Goal: Task Accomplishment & Management: Manage account settings

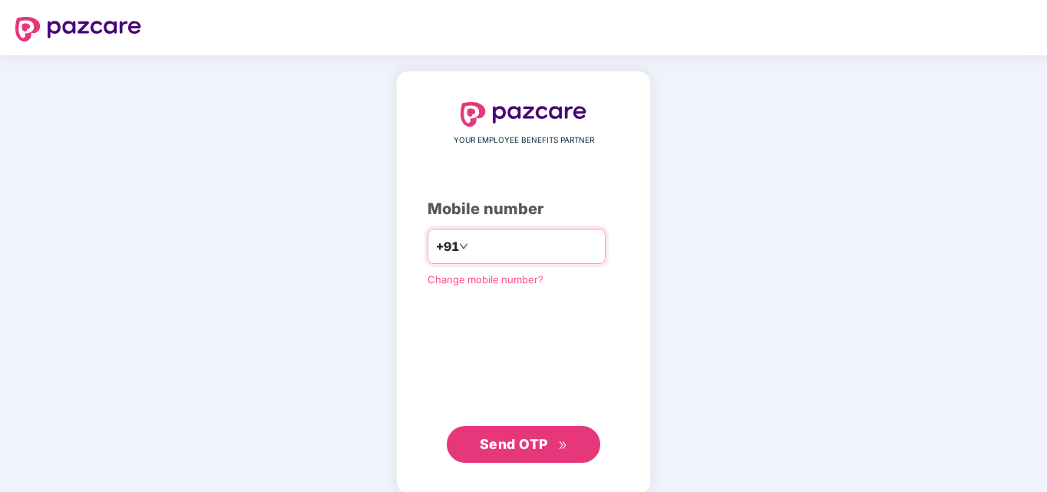
click at [486, 235] on input "number" at bounding box center [534, 246] width 126 height 25
type input "**********"
click at [494, 451] on span "Send OTP" at bounding box center [524, 444] width 88 height 21
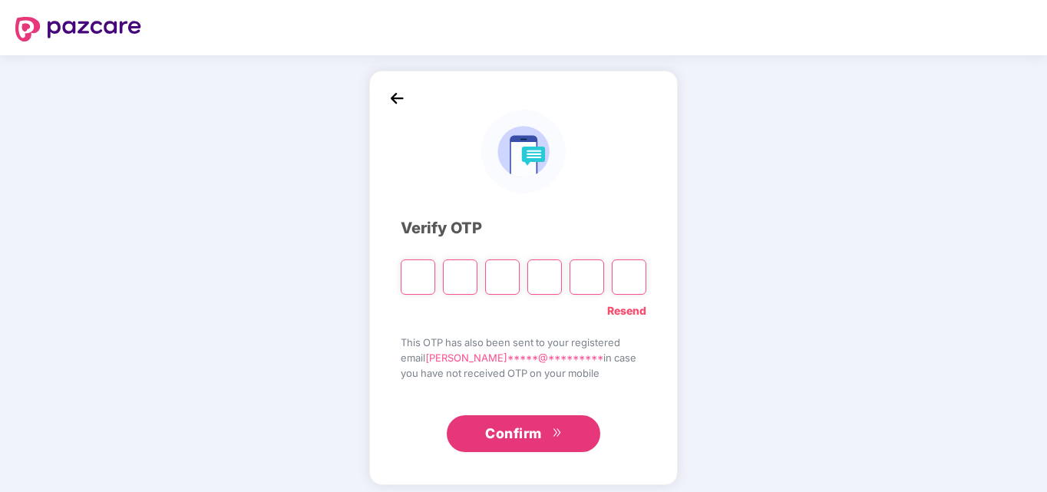
type input "*"
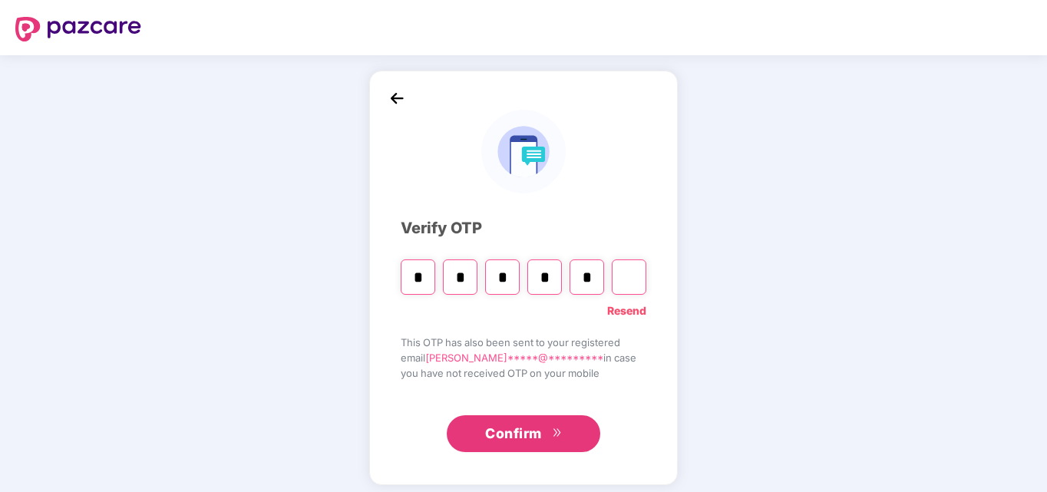
type input "*"
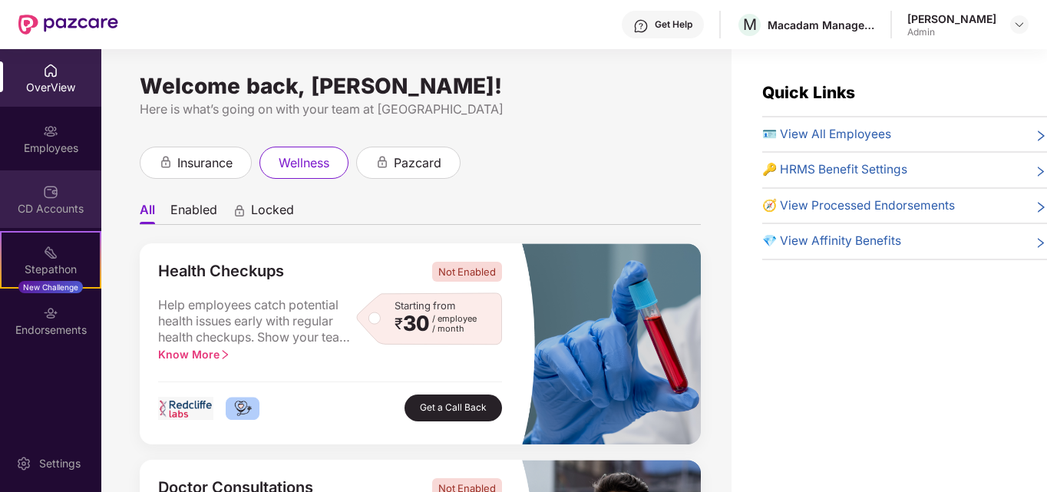
click at [48, 183] on div at bounding box center [50, 190] width 15 height 15
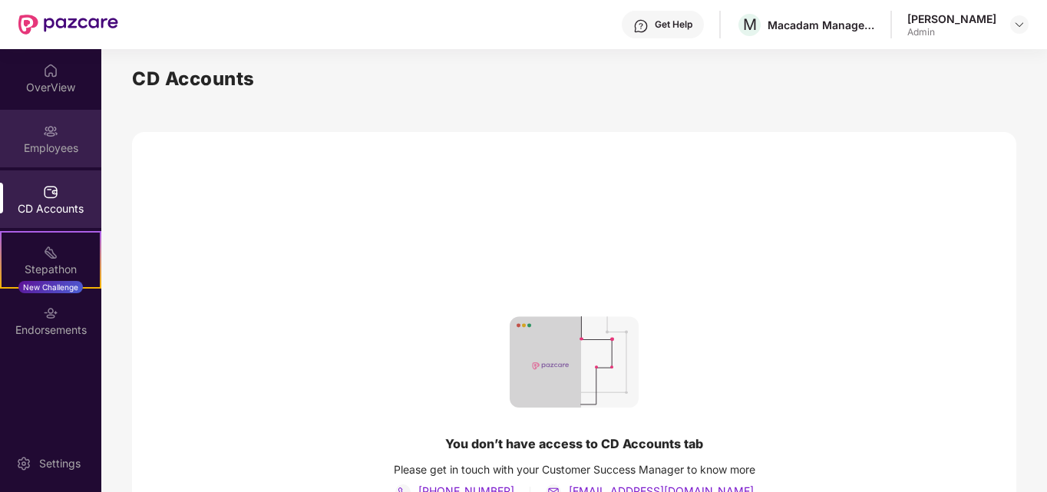
click at [51, 126] on img at bounding box center [50, 131] width 15 height 15
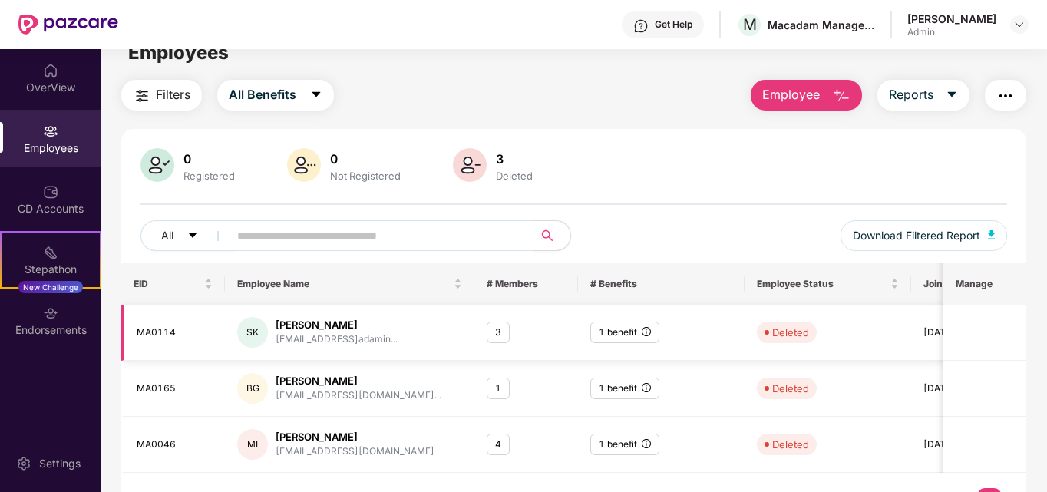
scroll to position [59, 0]
